Goal: Navigation & Orientation: Find specific page/section

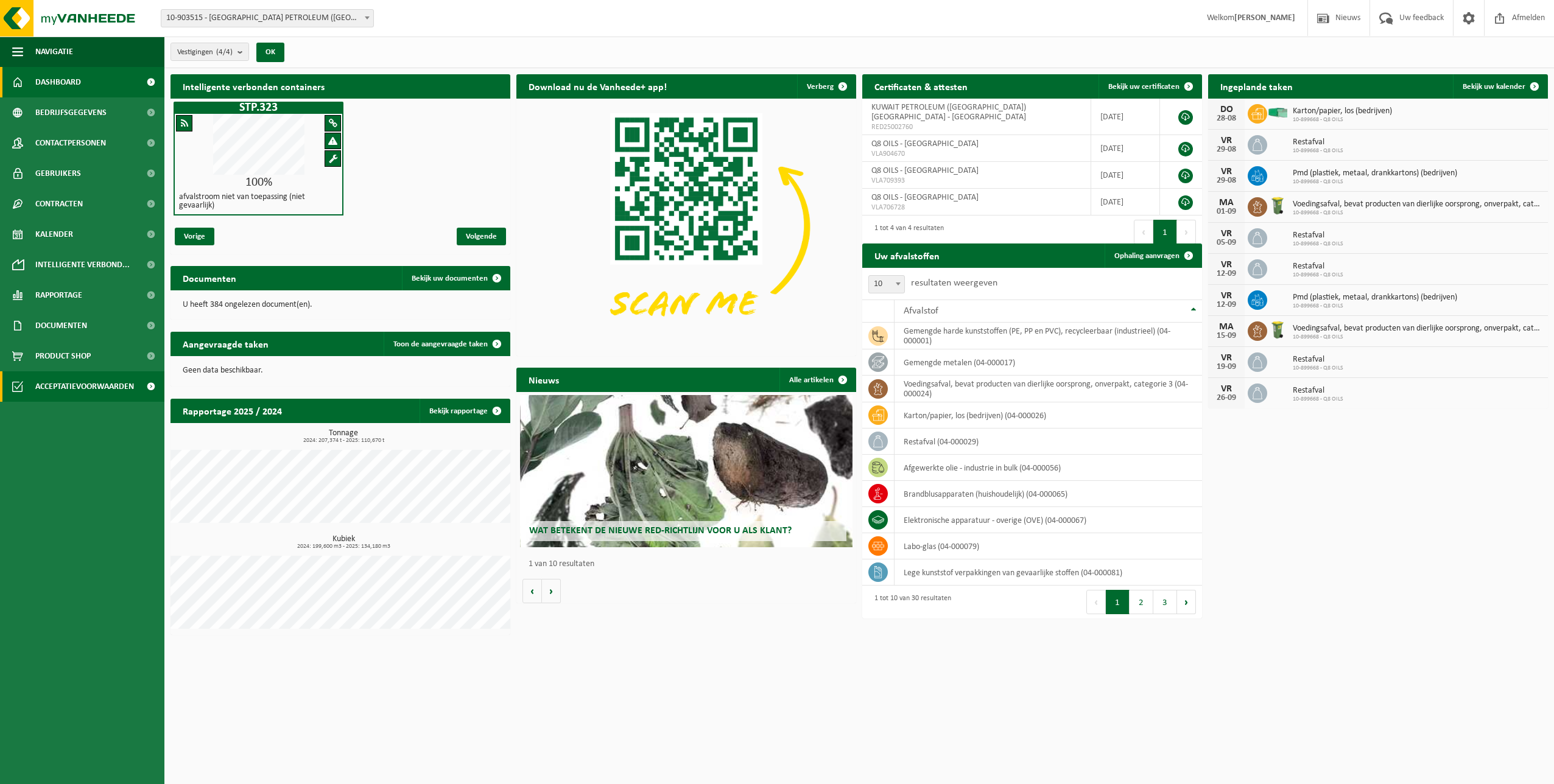
click at [65, 391] on span "Acceptatievoorwaarden" at bounding box center [85, 386] width 99 height 30
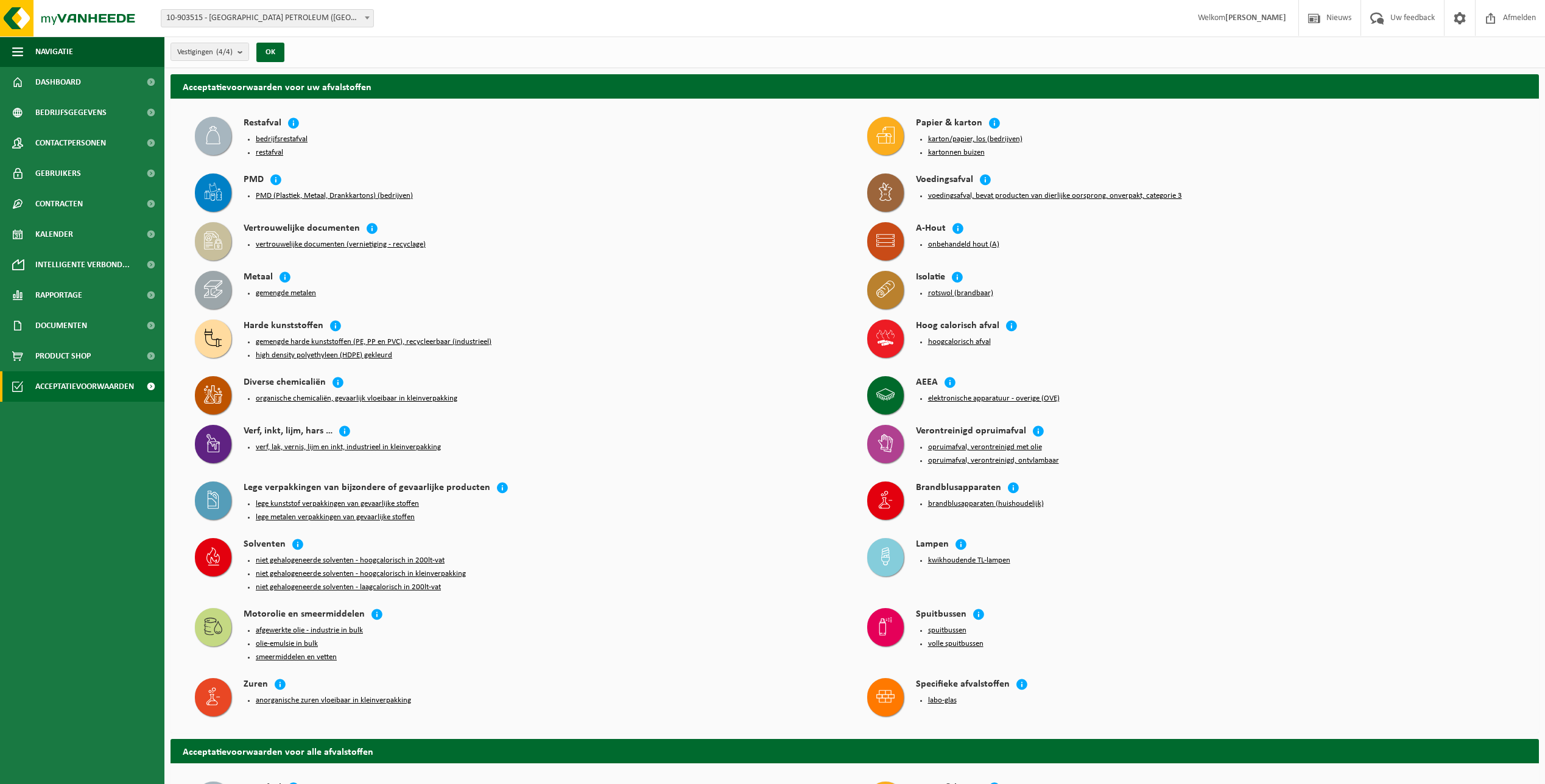
click at [267, 137] on button "bedrijfsrestafval" at bounding box center [281, 139] width 52 height 9
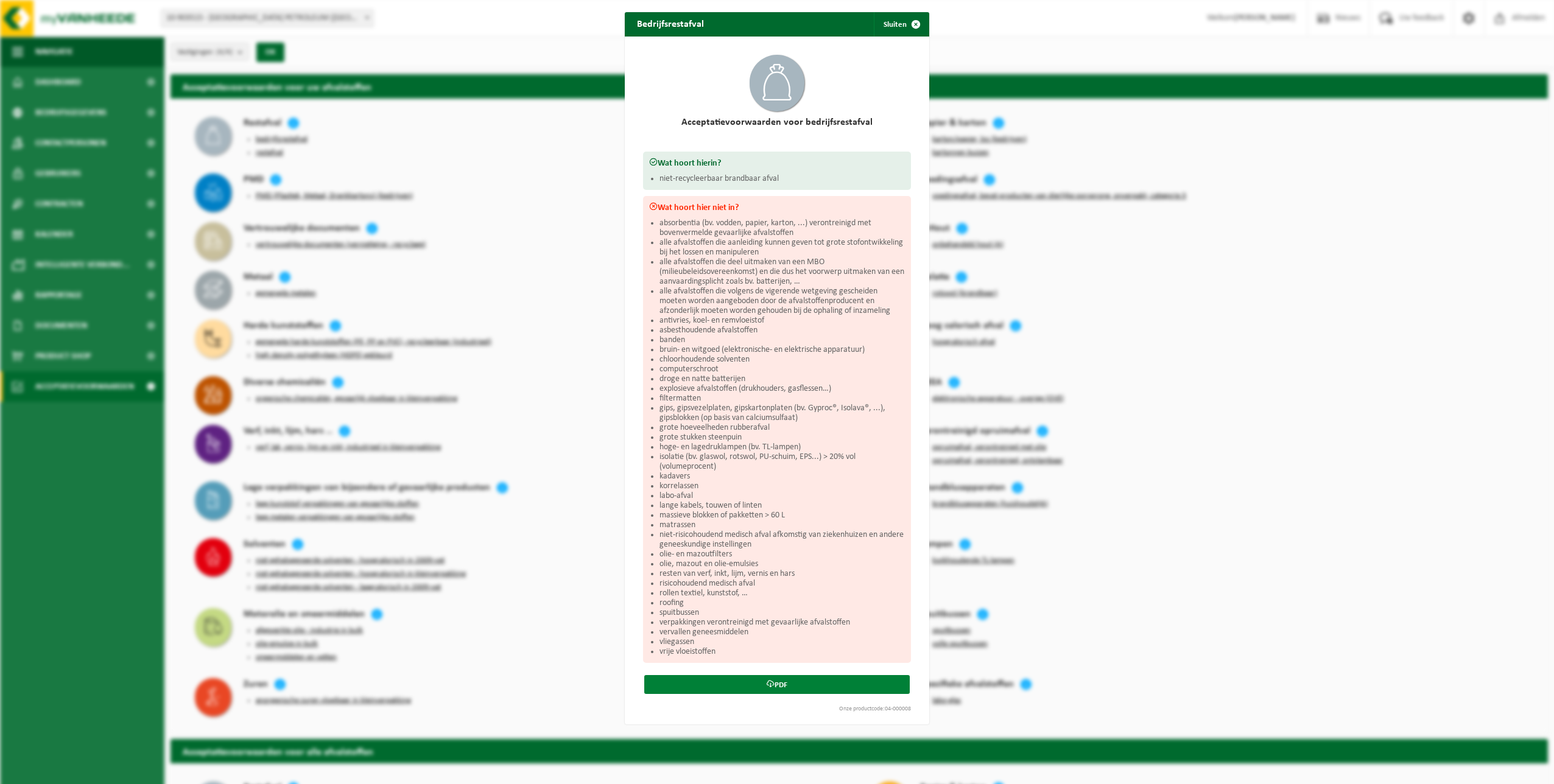
click at [726, 683] on link "PDF" at bounding box center [777, 684] width 265 height 19
click at [887, 27] on button "Sluiten" at bounding box center [902, 24] width 55 height 24
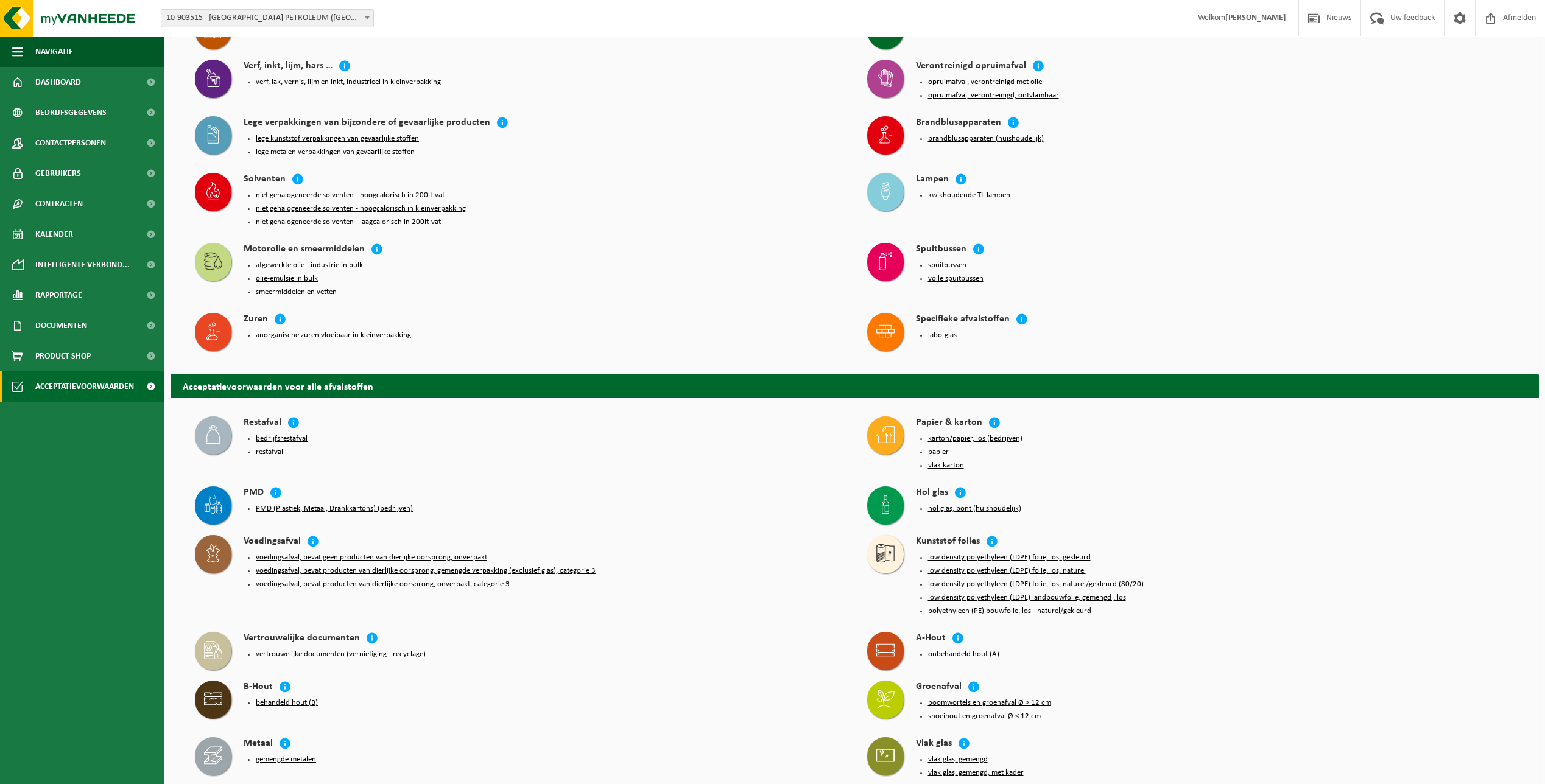
scroll to position [426, 0]
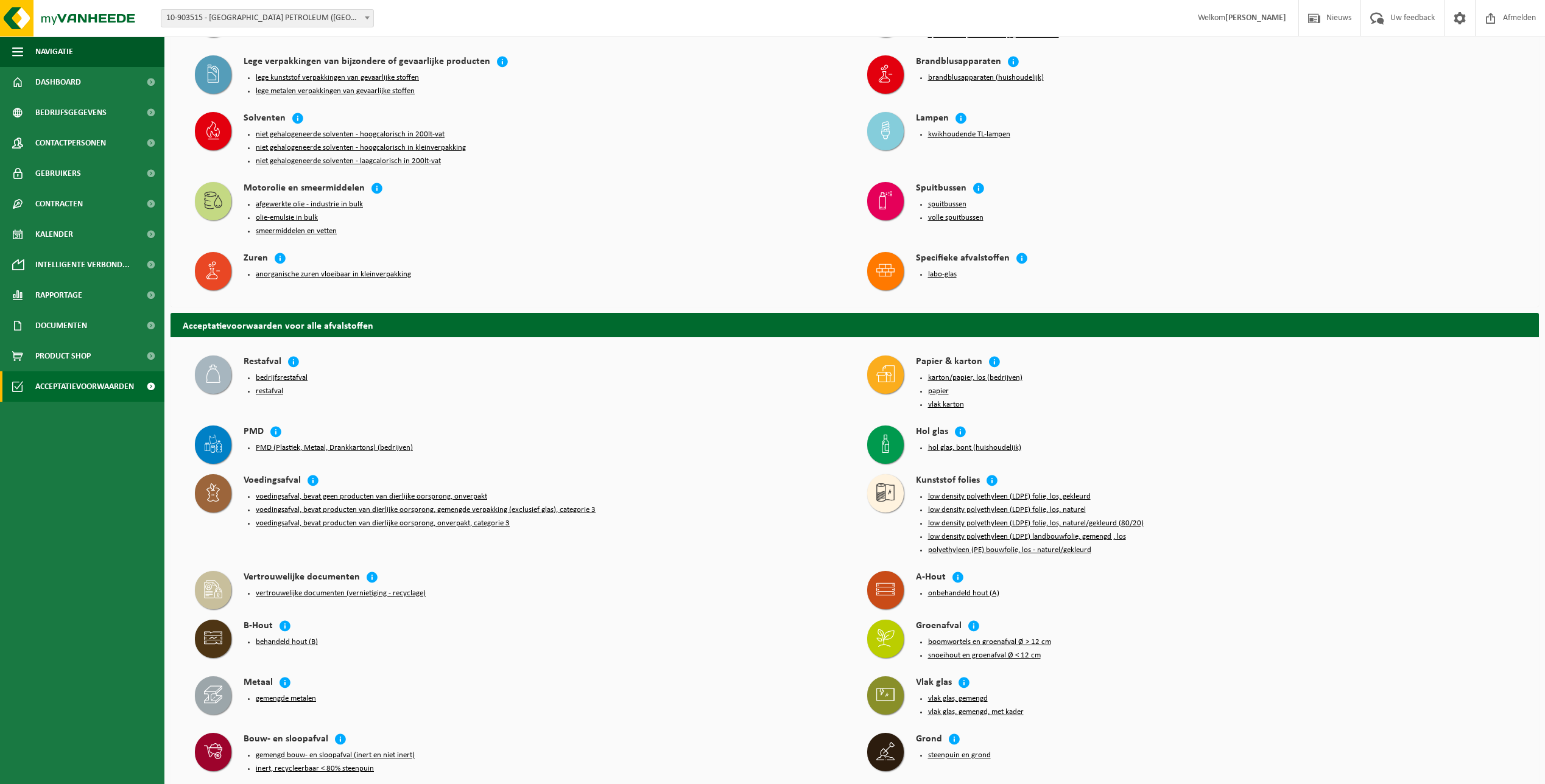
click at [981, 444] on button "hol glas, bont (huishoudelijk)" at bounding box center [974, 448] width 93 height 9
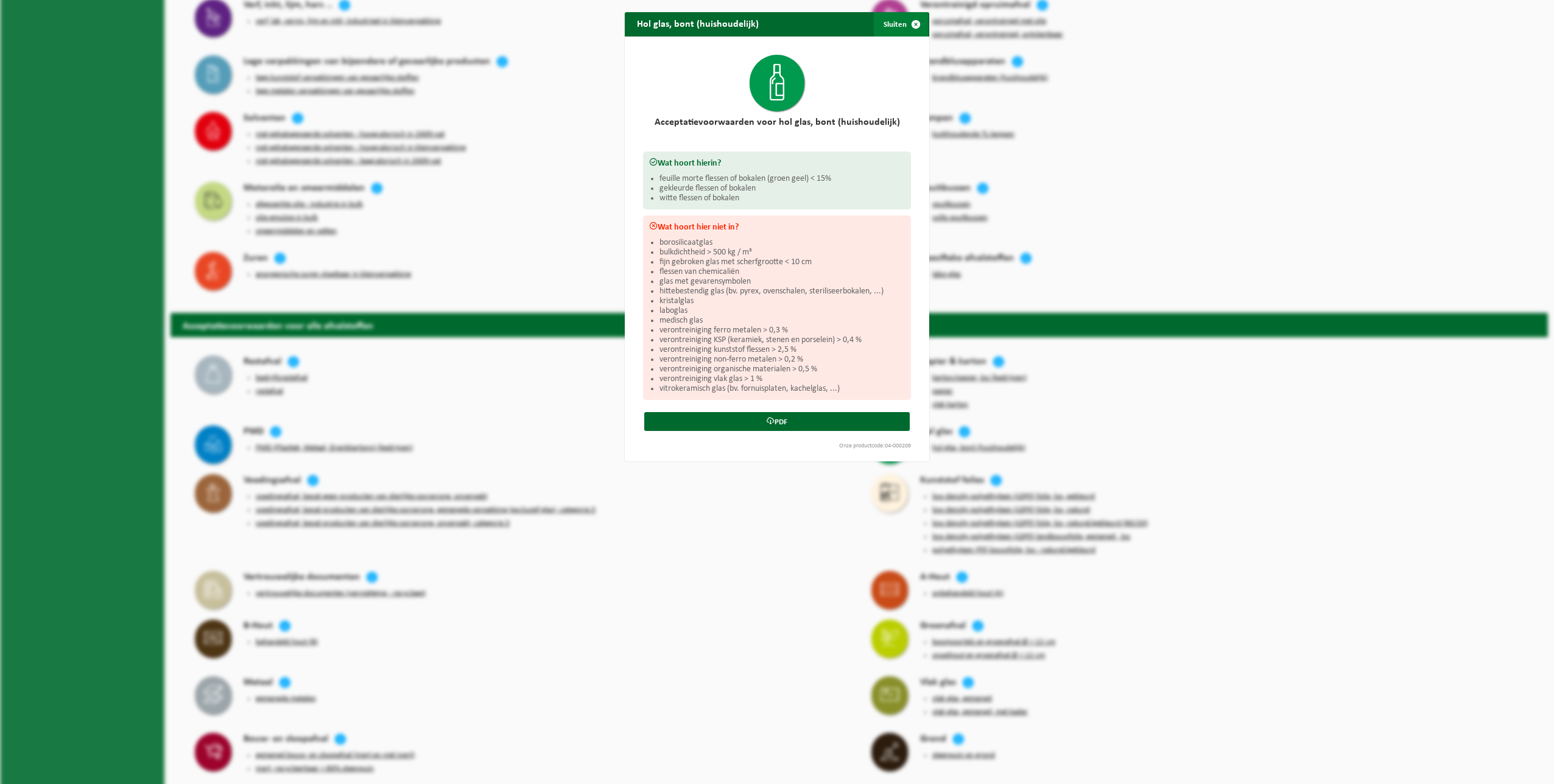
click at [890, 25] on button "Sluiten" at bounding box center [902, 24] width 55 height 24
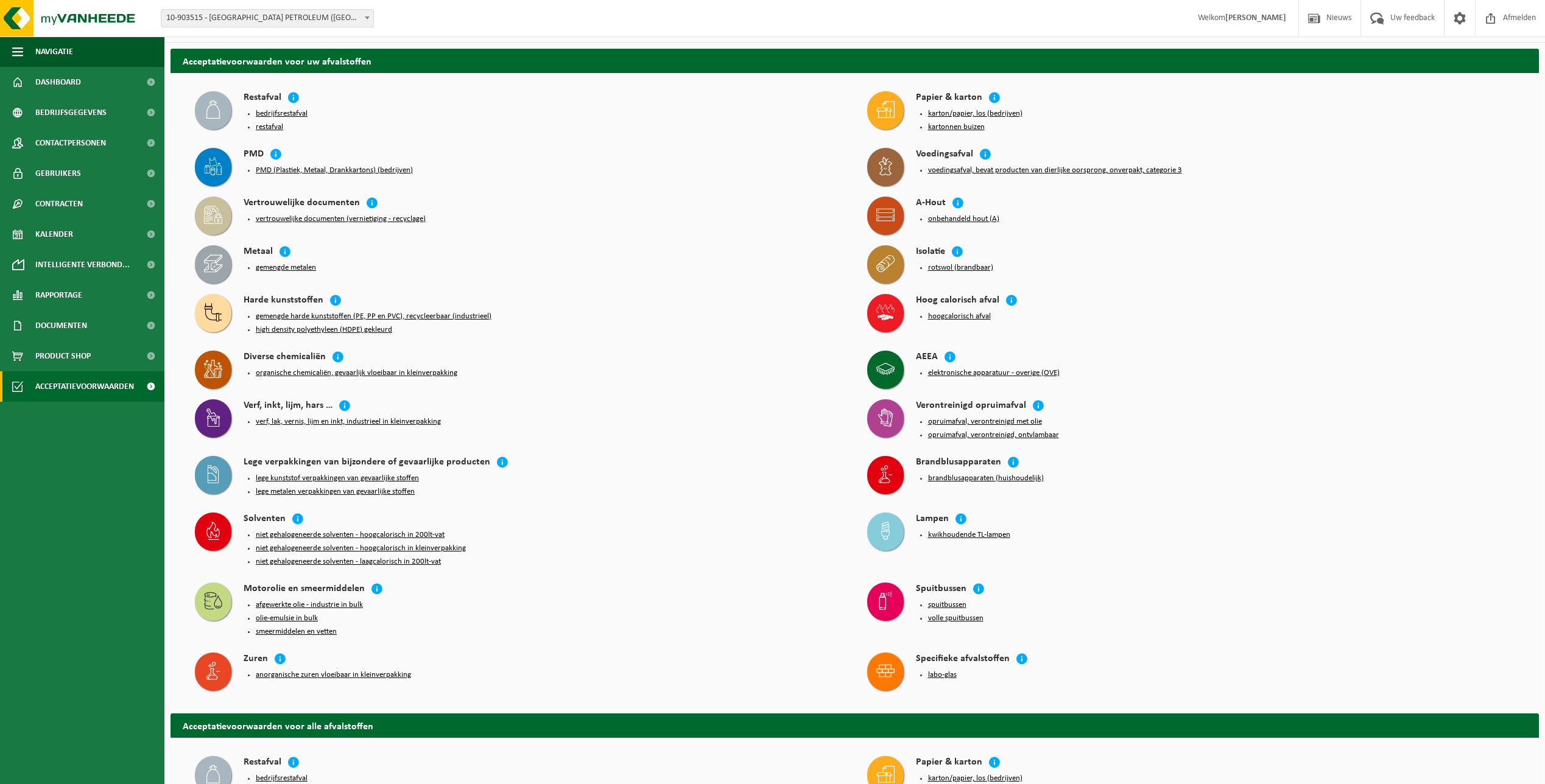
scroll to position [0, 0]
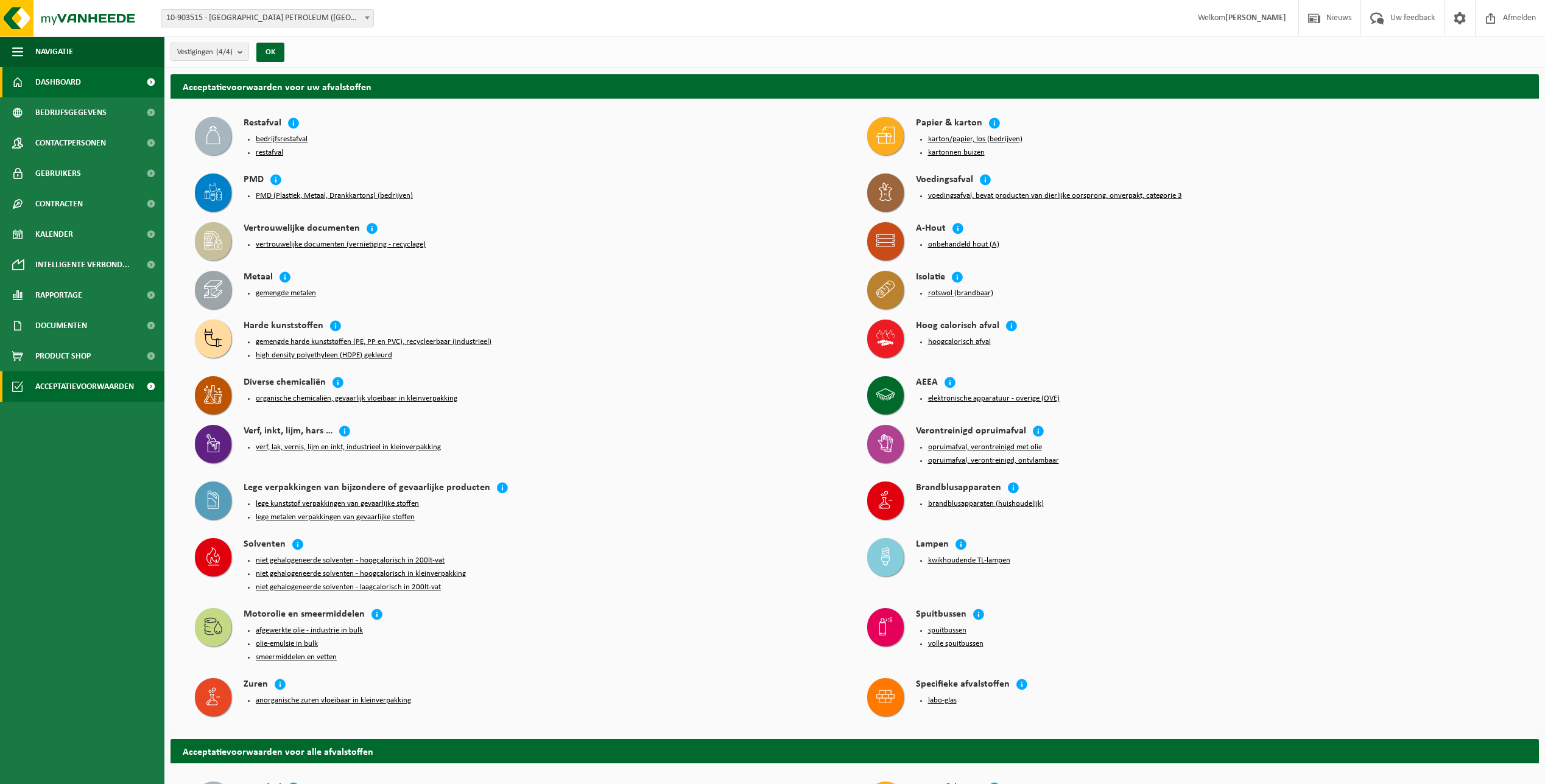
click at [49, 84] on span "Dashboard" at bounding box center [58, 82] width 46 height 30
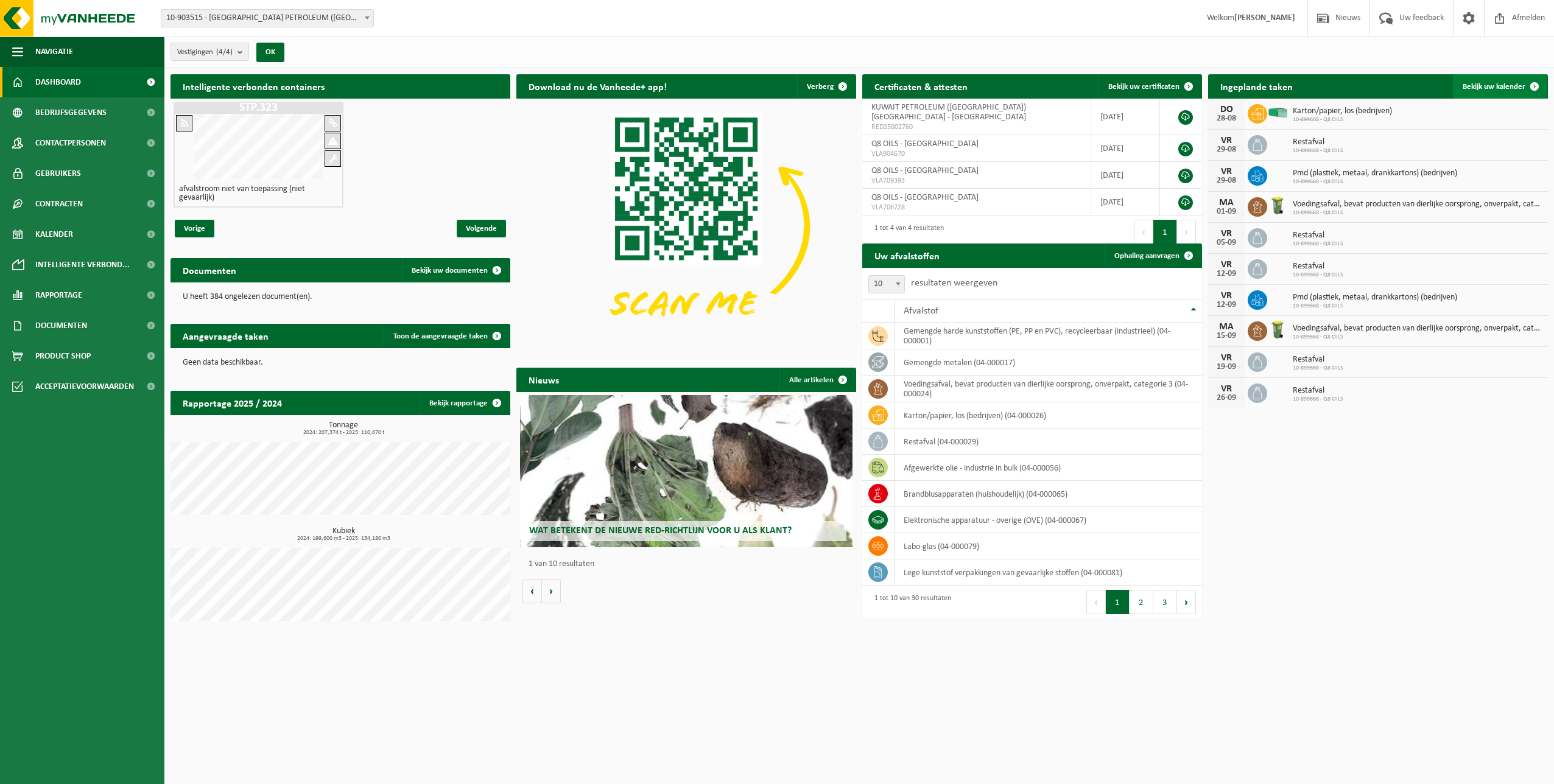
click at [1501, 87] on span "Bekijk uw kalender" at bounding box center [1494, 86] width 63 height 8
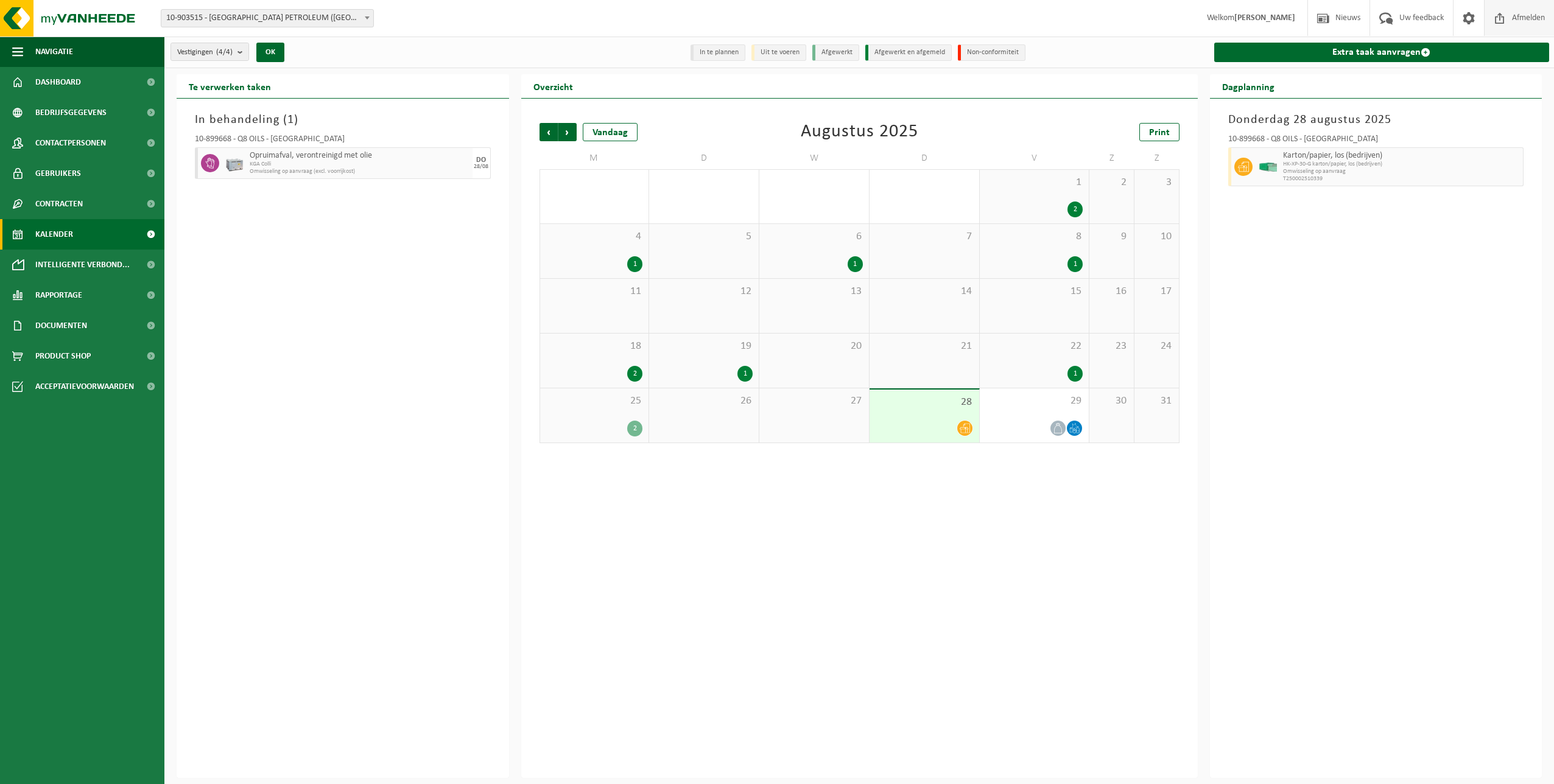
click at [1526, 18] on span "Afmelden" at bounding box center [1528, 18] width 39 height 36
